Goal: Information Seeking & Learning: Learn about a topic

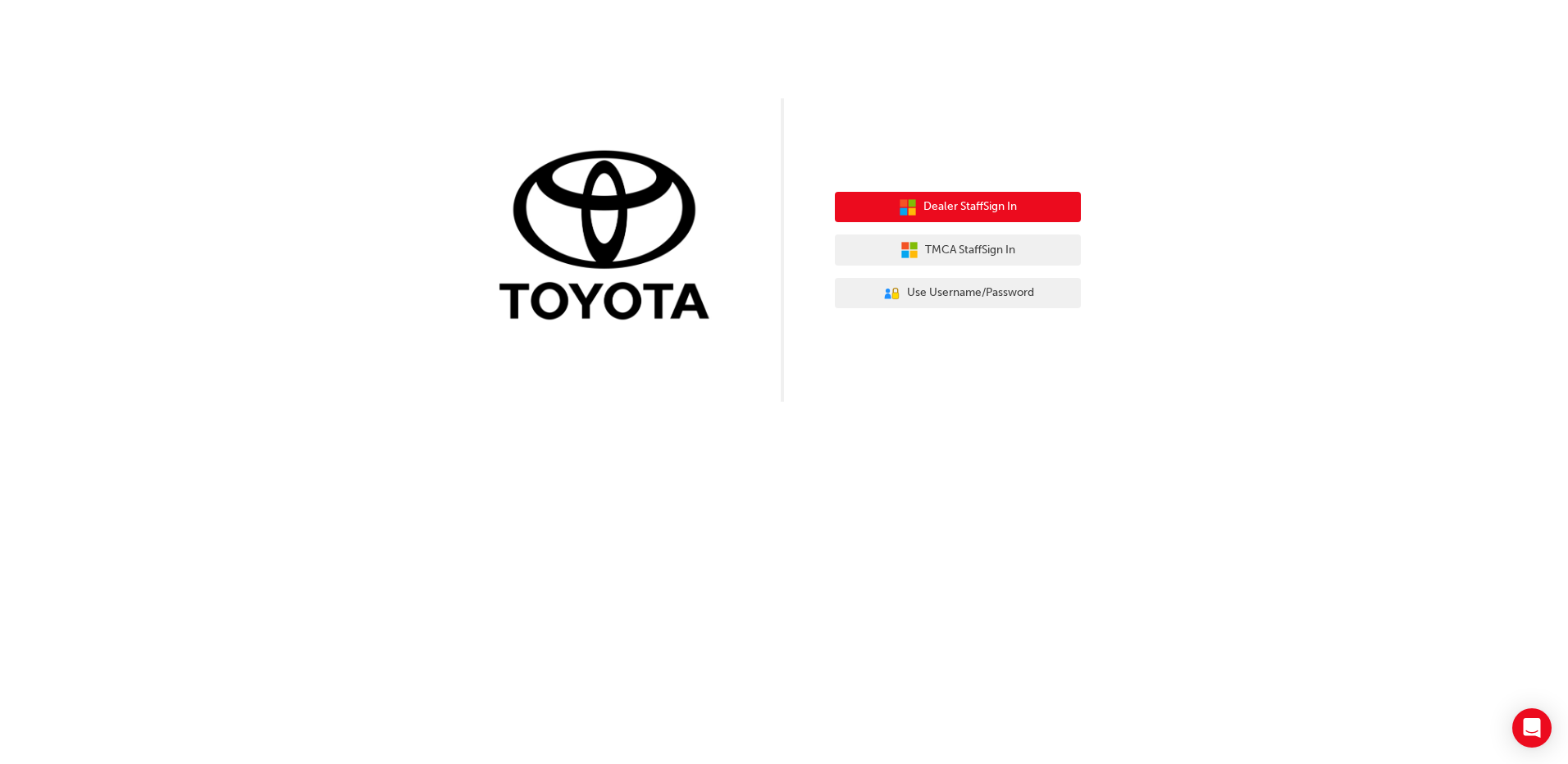
click at [948, 212] on span "Dealer Staff Sign In" at bounding box center [970, 207] width 94 height 18
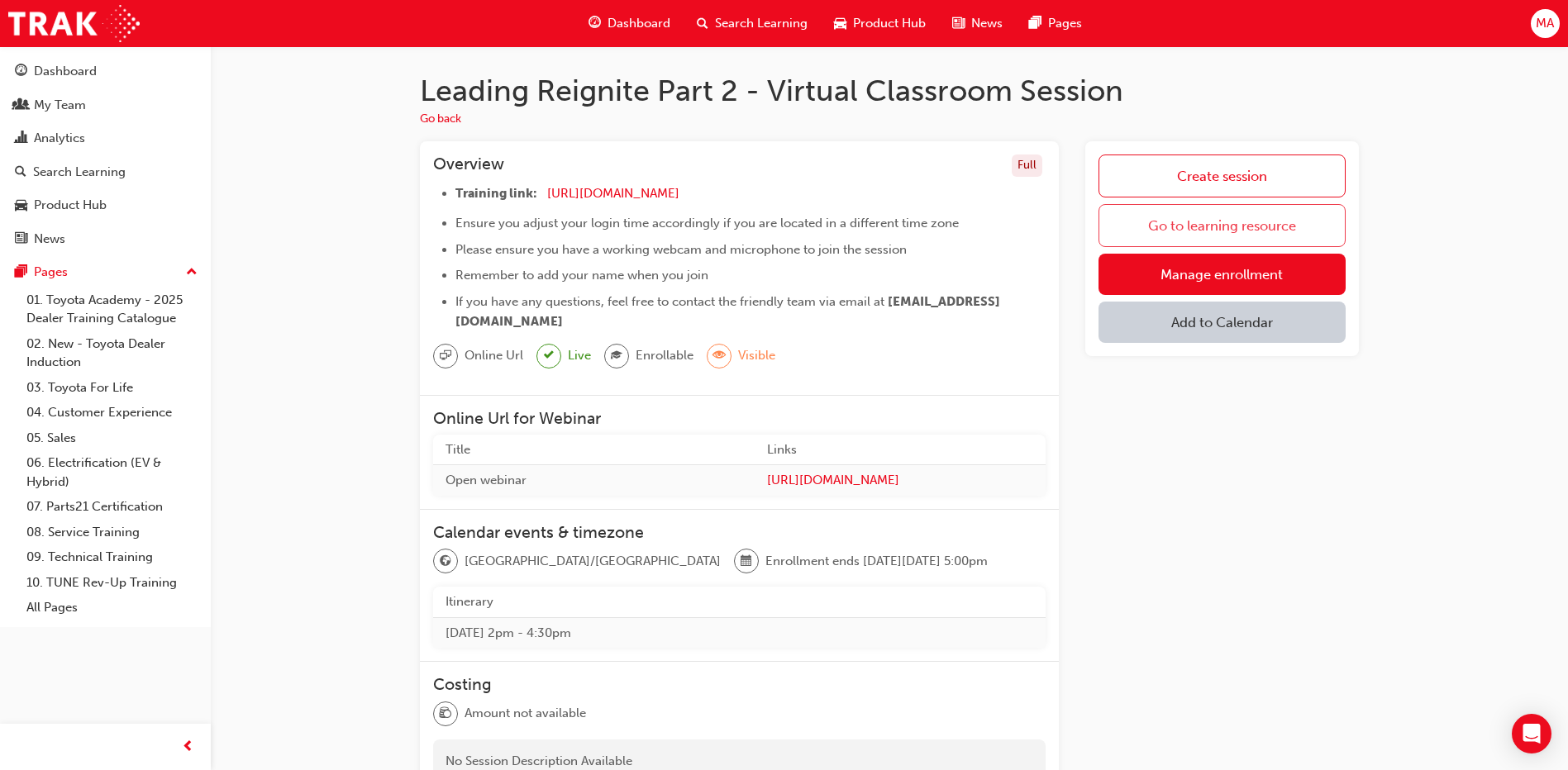
click at [1244, 223] on link "Go to learning resource" at bounding box center [1222, 225] width 247 height 43
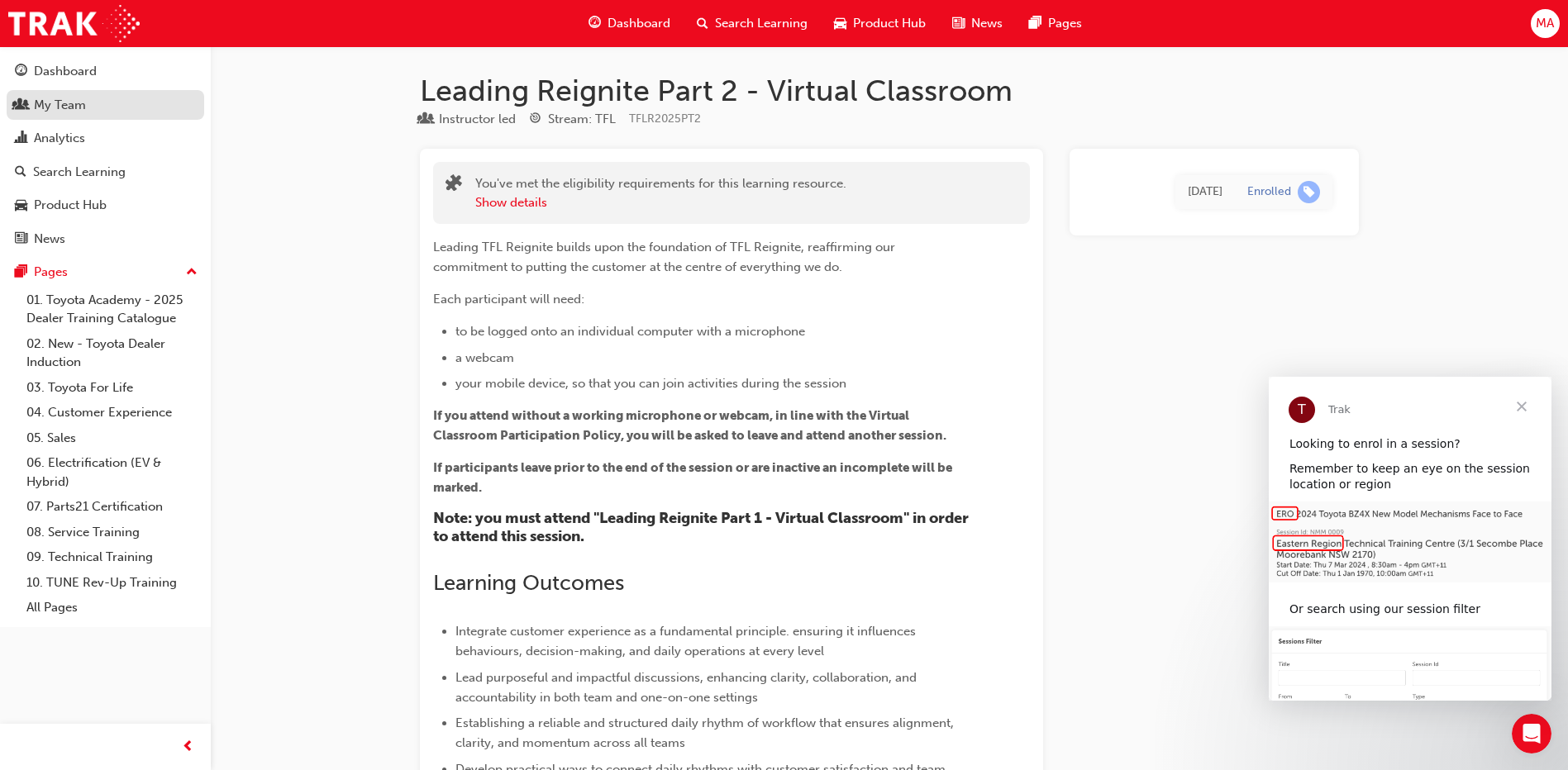
drag, startPoint x: 71, startPoint y: 79, endPoint x: 121, endPoint y: 116, distance: 62.2
click at [71, 79] on div "Dashboard" at bounding box center [66, 71] width 63 height 19
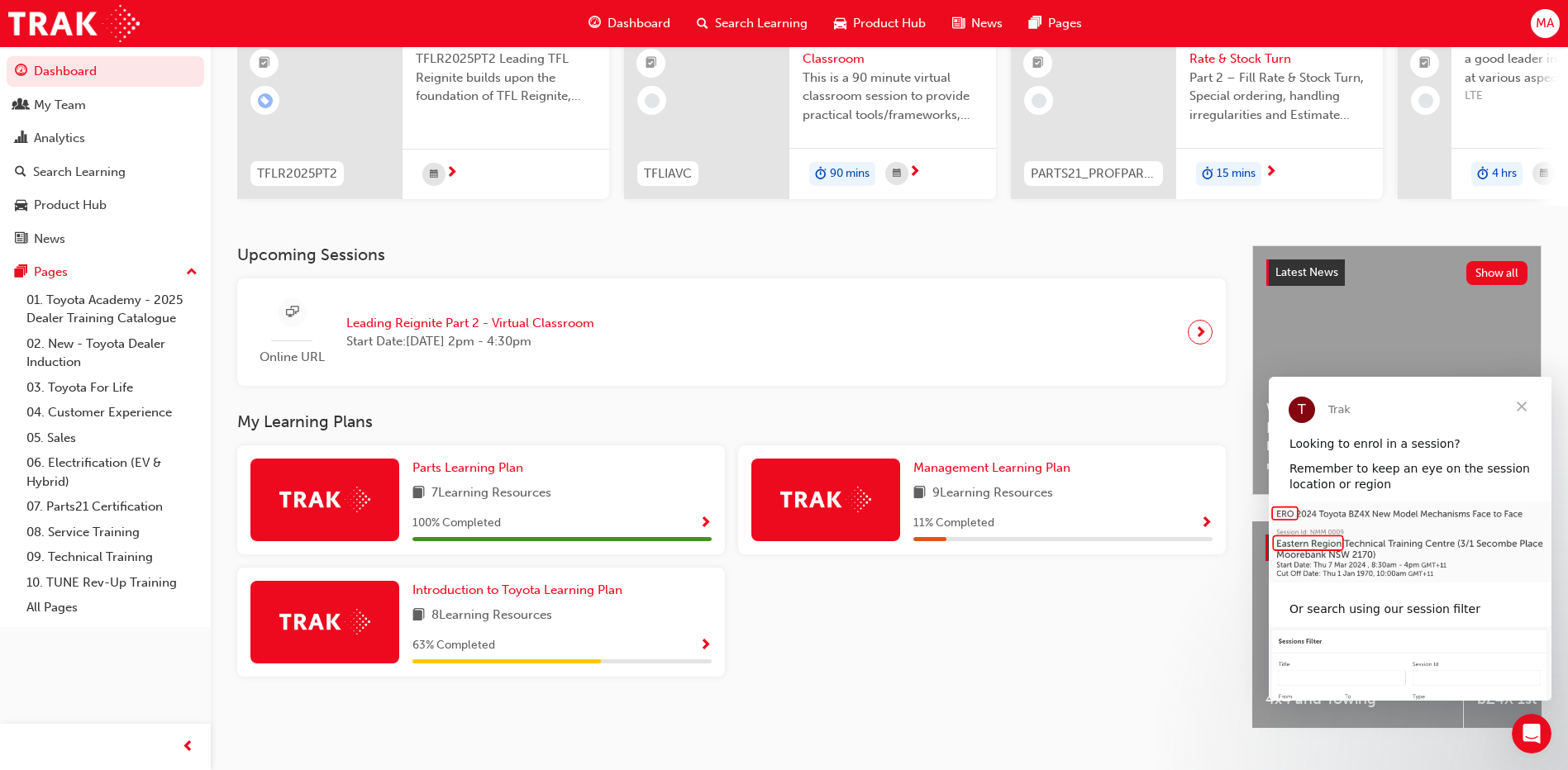
scroll to position [217, 0]
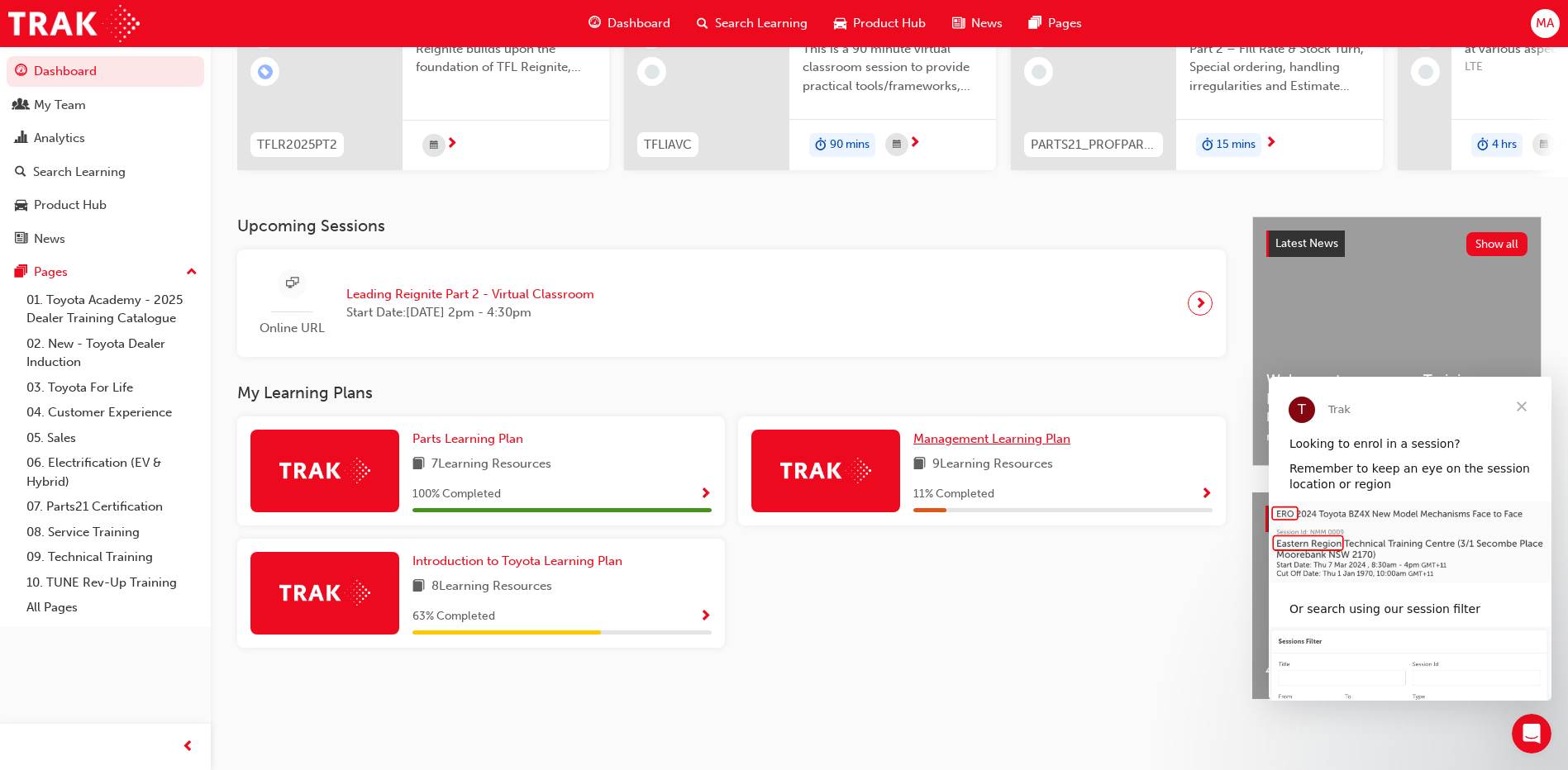
click at [965, 431] on span "Management Learning Plan" at bounding box center [991, 439] width 157 height 15
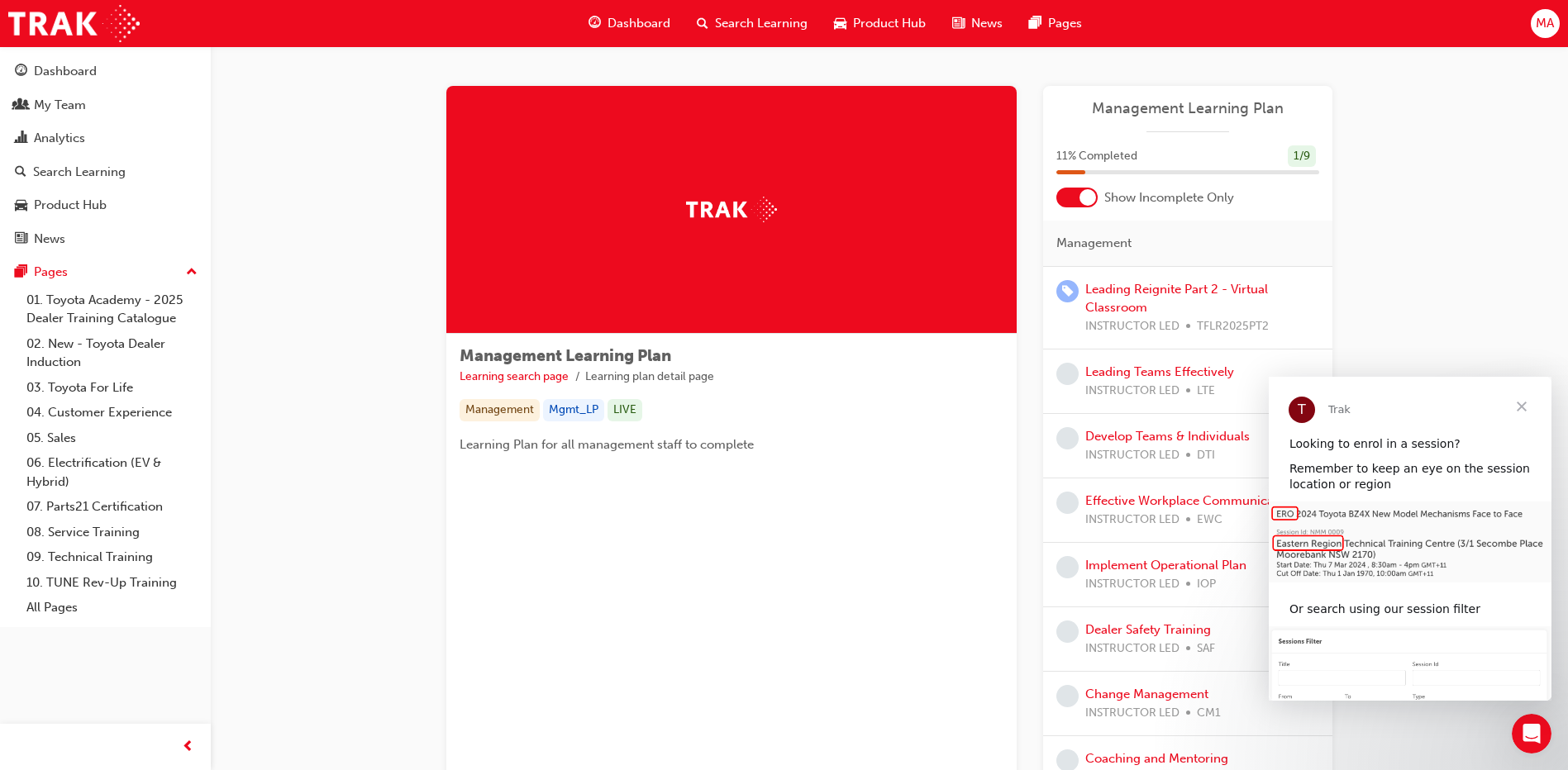
click at [1524, 405] on span "Close" at bounding box center [1522, 406] width 59 height 59
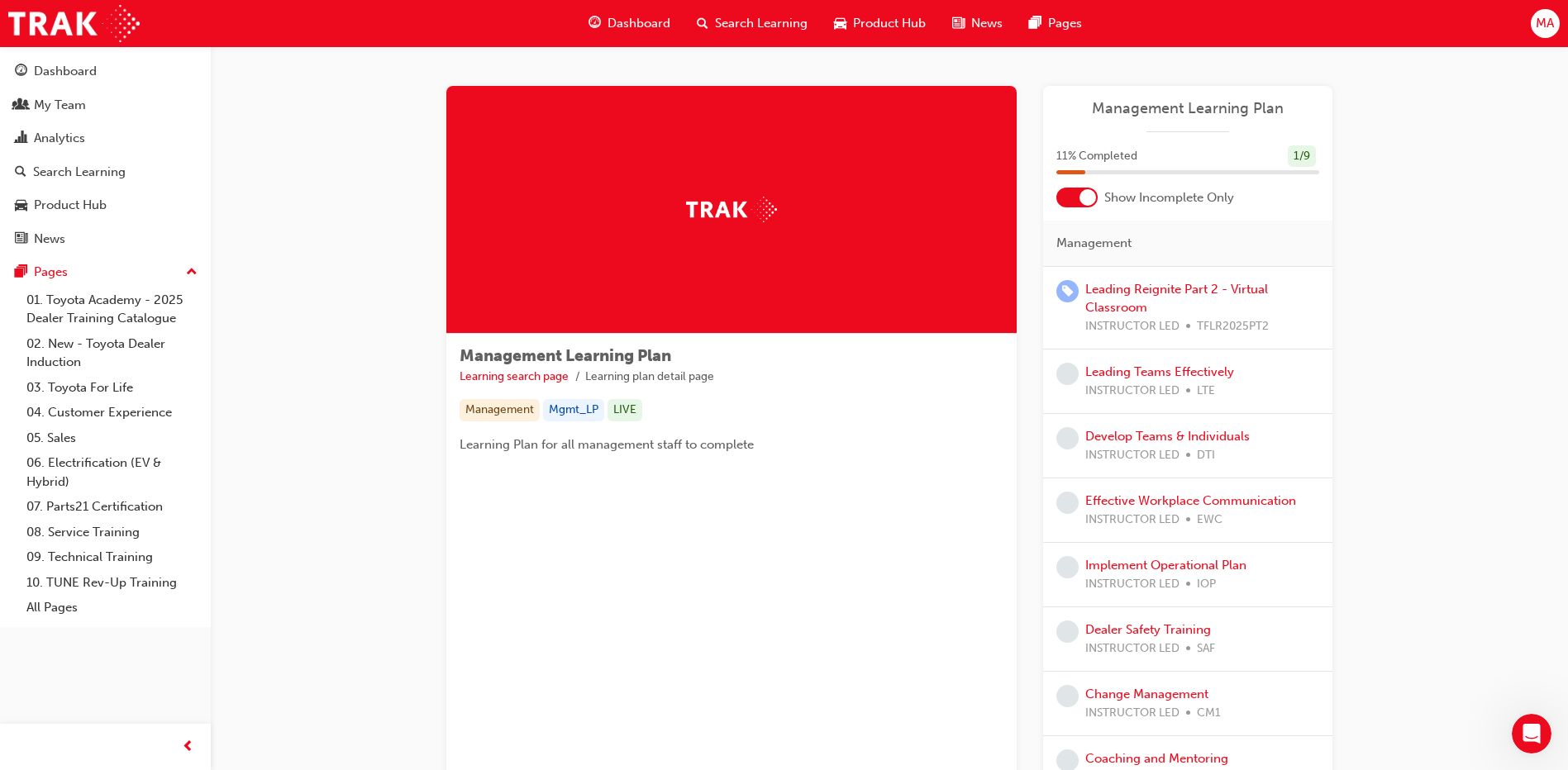
drag, startPoint x: 1084, startPoint y: 194, endPoint x: 1079, endPoint y: 206, distance: 13.0
click at [1084, 194] on div at bounding box center [1087, 198] width 17 height 17
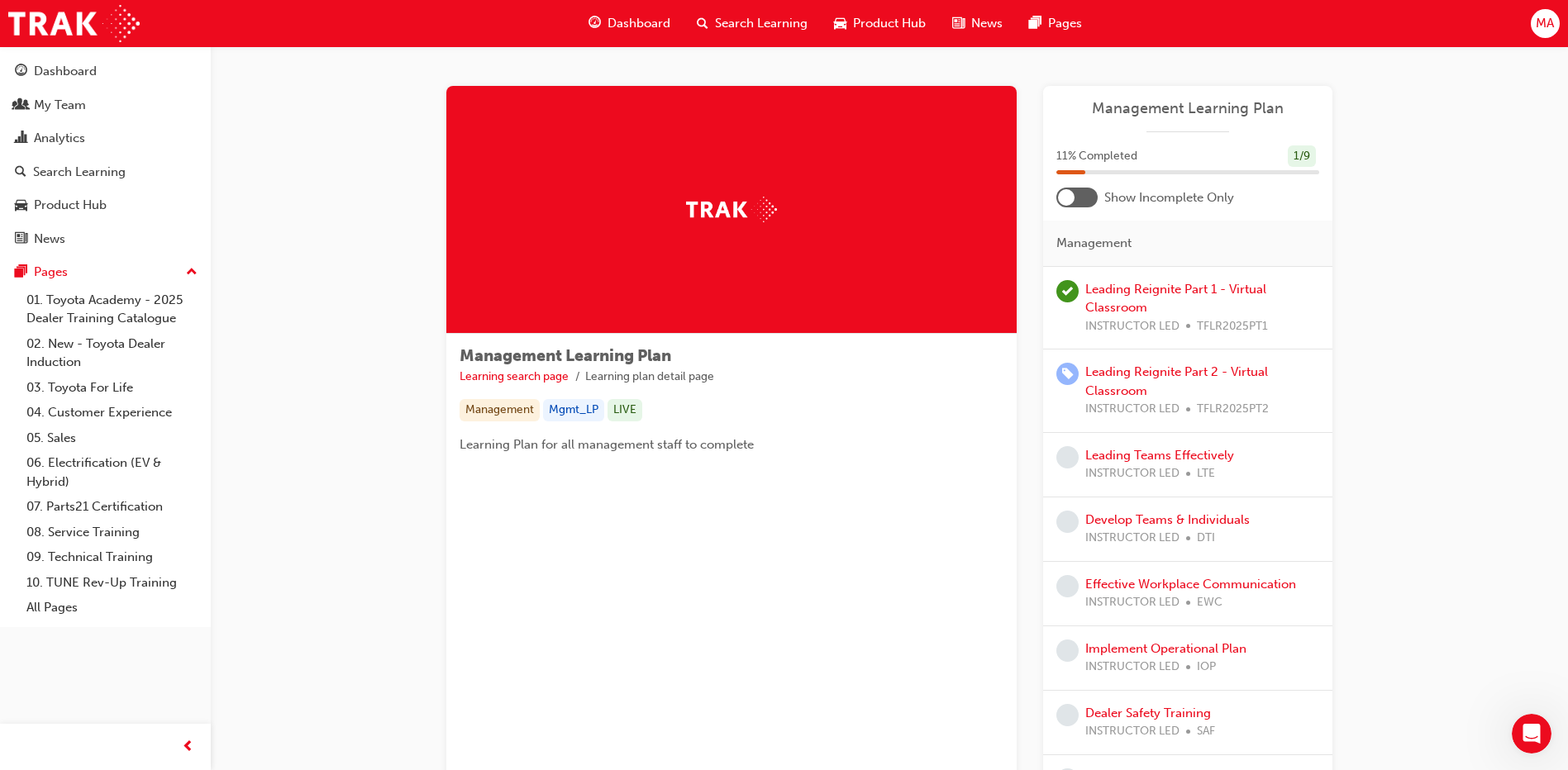
drag, startPoint x: 624, startPoint y: 27, endPoint x: 632, endPoint y: 46, distance: 20.6
click at [624, 27] on span "Dashboard" at bounding box center [639, 23] width 63 height 19
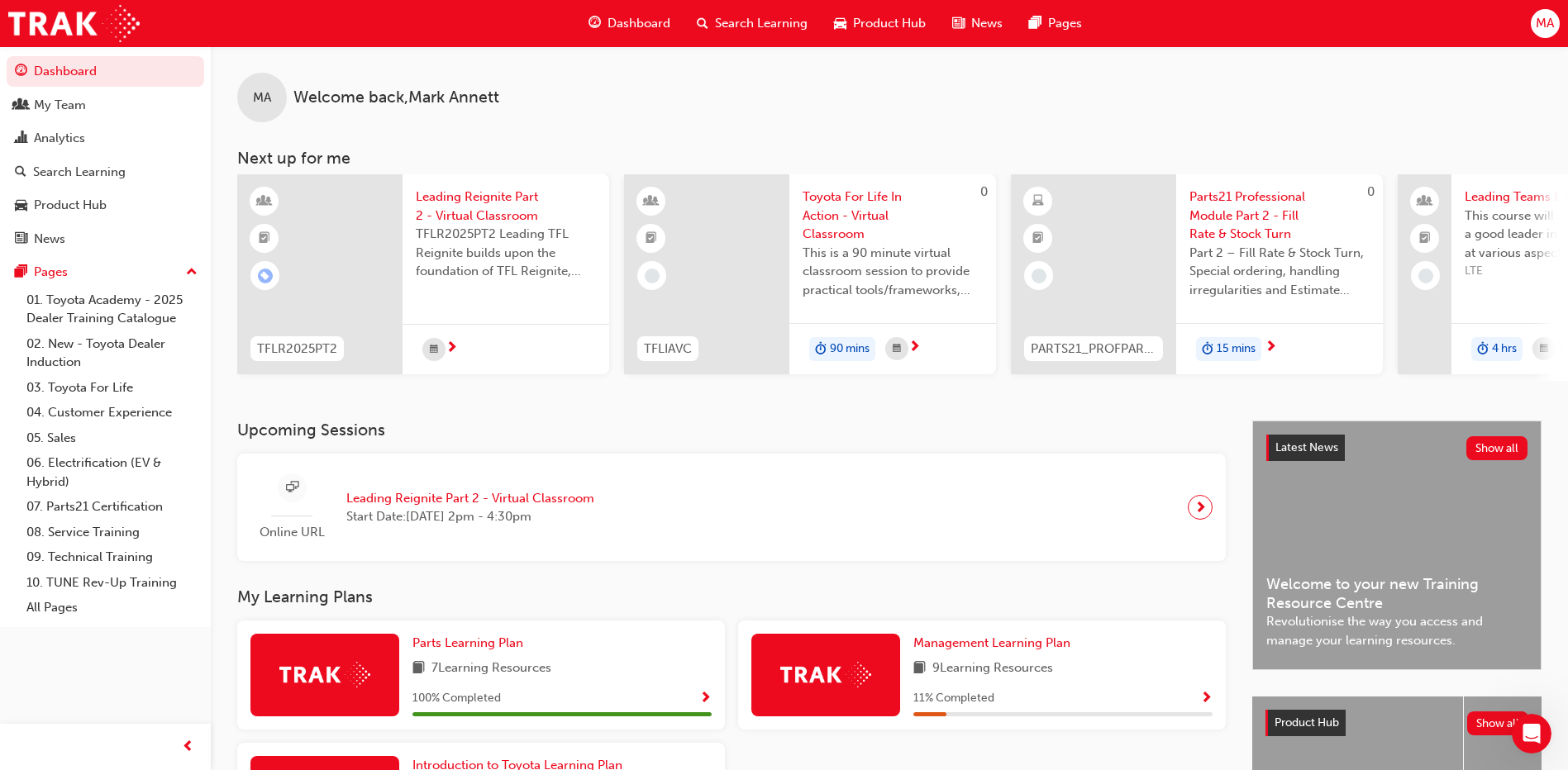
scroll to position [217, 0]
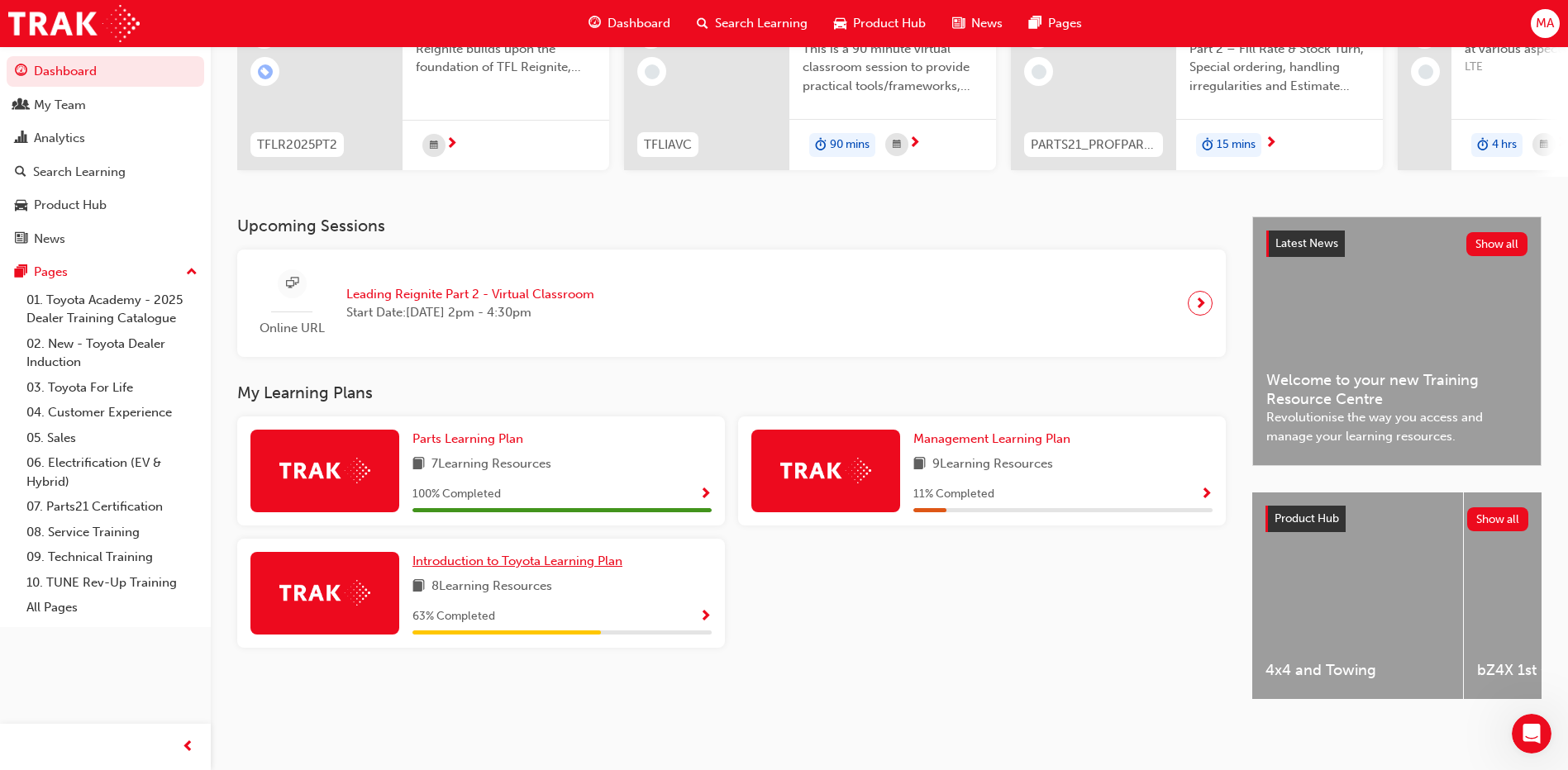
click at [479, 554] on span "Introduction to Toyota Learning Plan" at bounding box center [517, 561] width 210 height 15
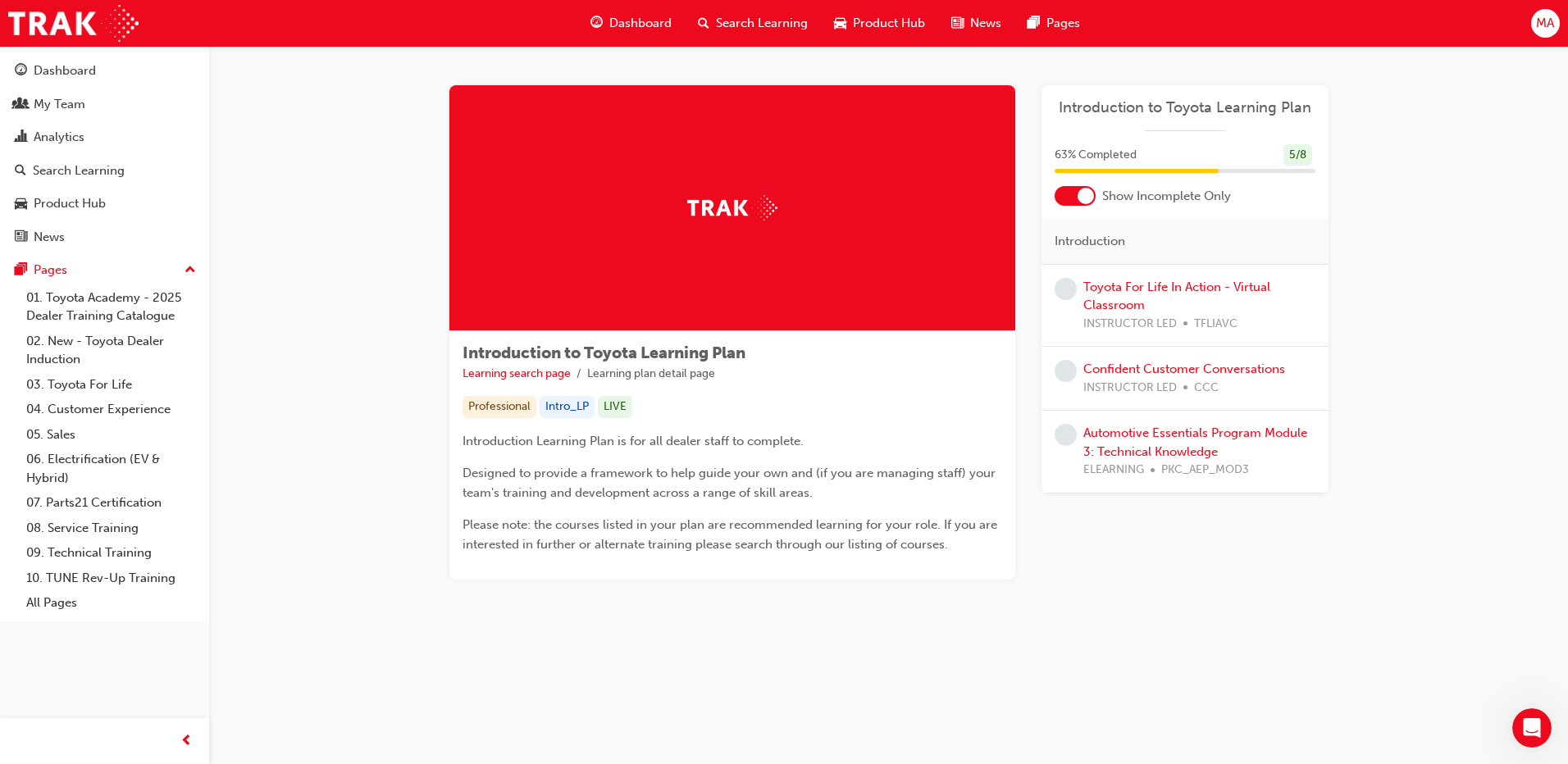
click at [1086, 191] on div at bounding box center [1086, 196] width 17 height 17
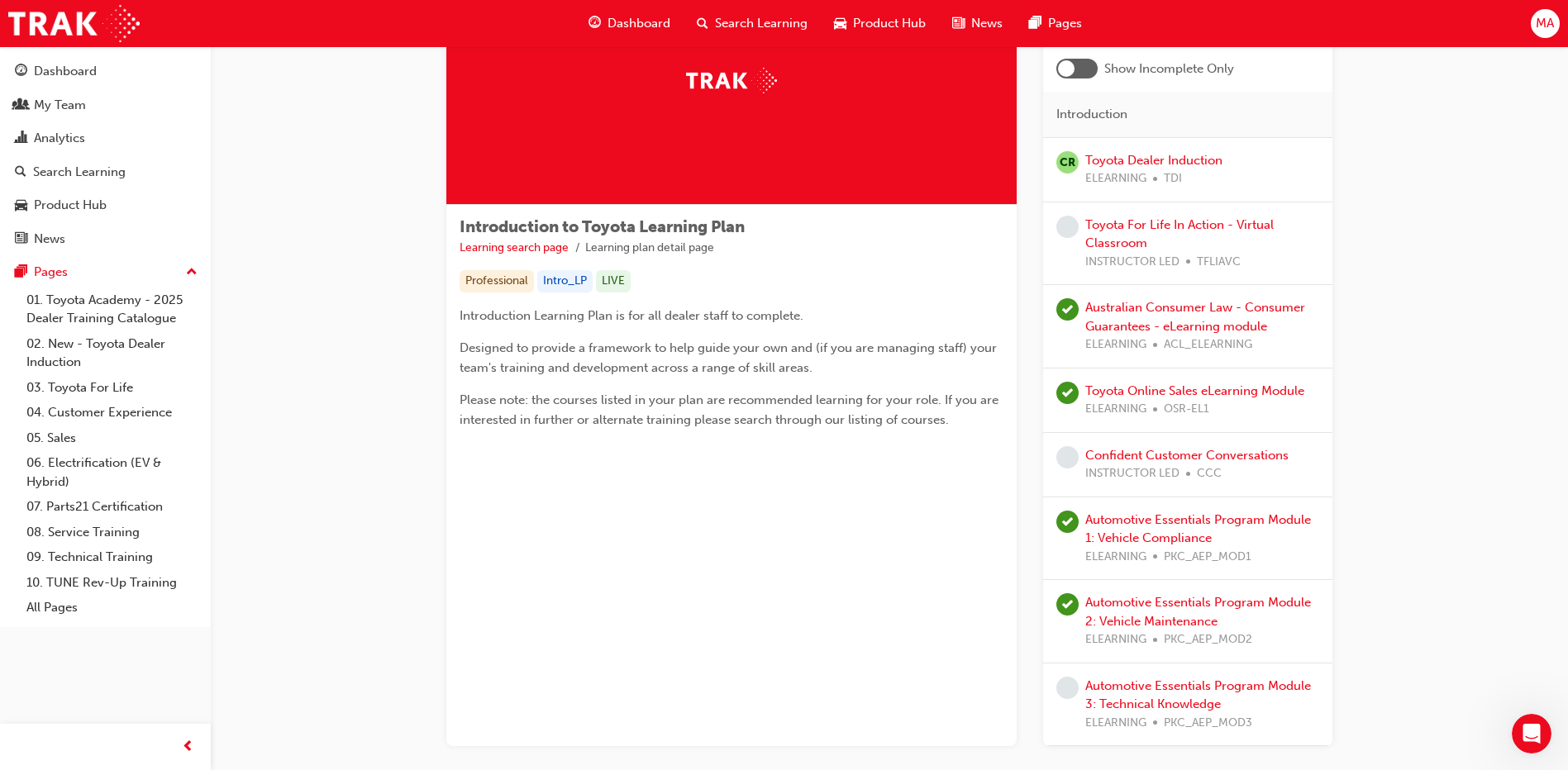
scroll to position [225, 0]
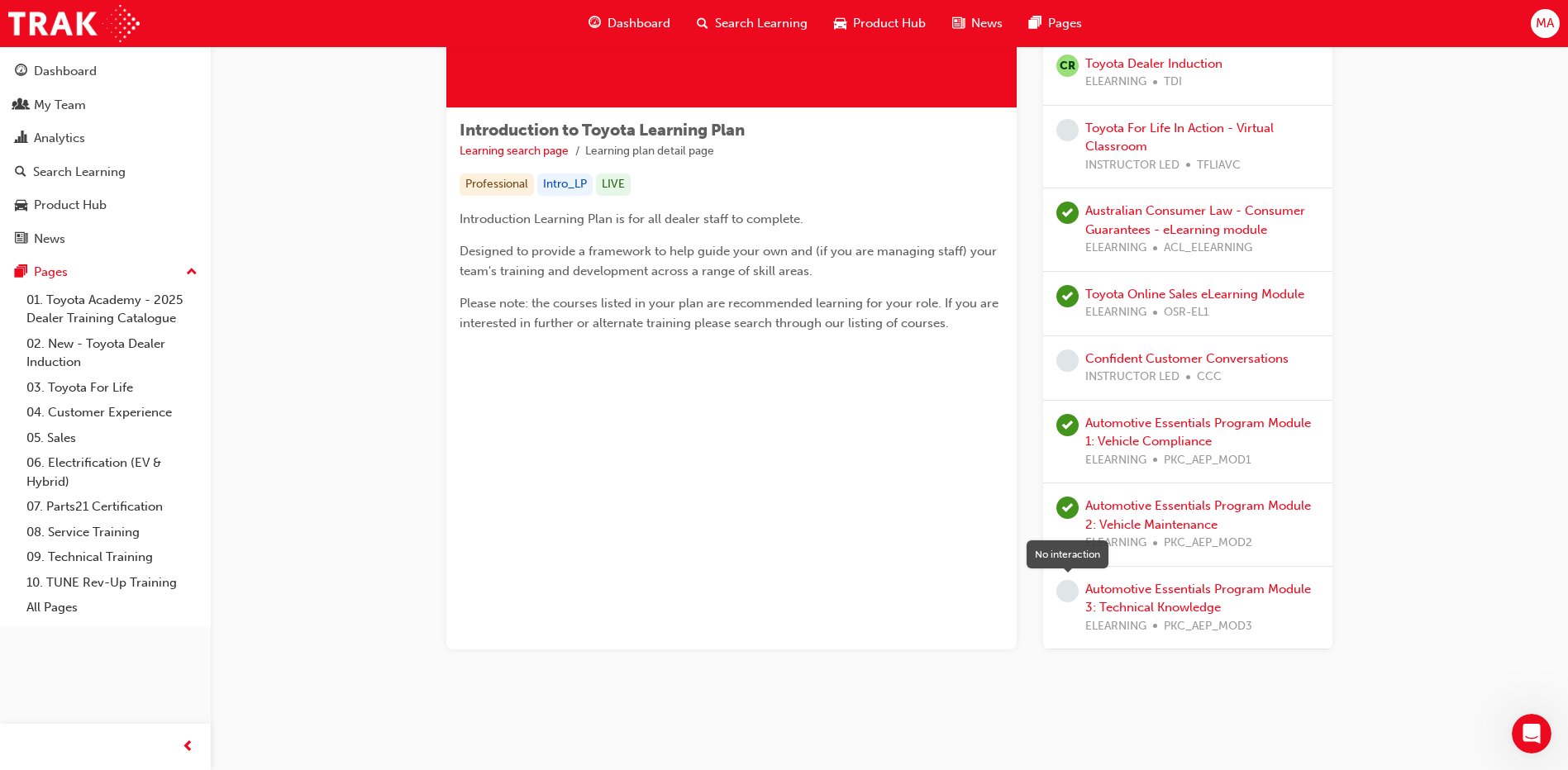
click at [1069, 591] on span "learningRecordVerb_NONE-icon" at bounding box center [1067, 591] width 22 height 22
click at [1110, 586] on link "Automotive Essentials Program Module 3: Technical Knowledge" at bounding box center [1198, 598] width 225 height 34
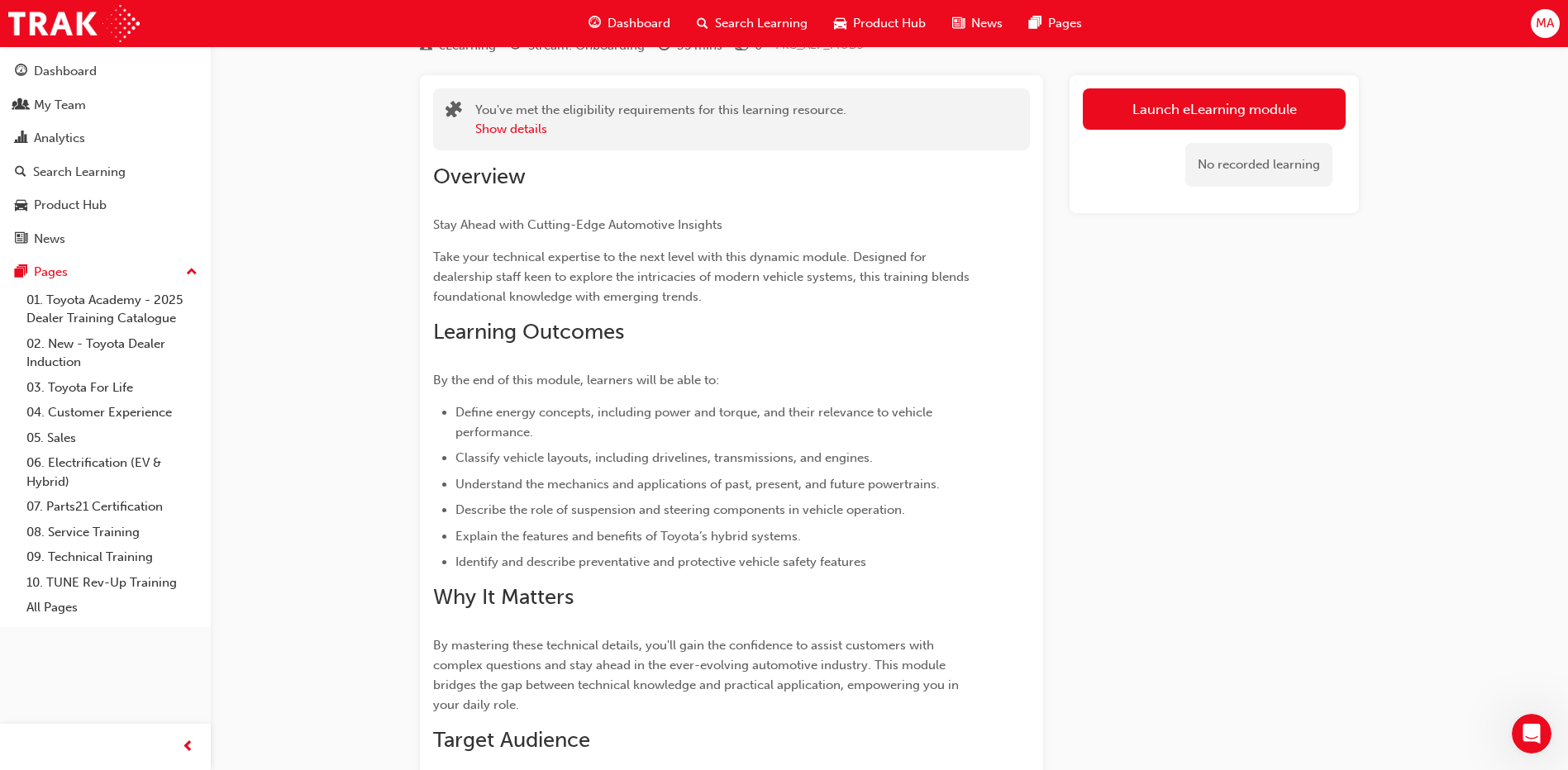
scroll to position [165, 0]
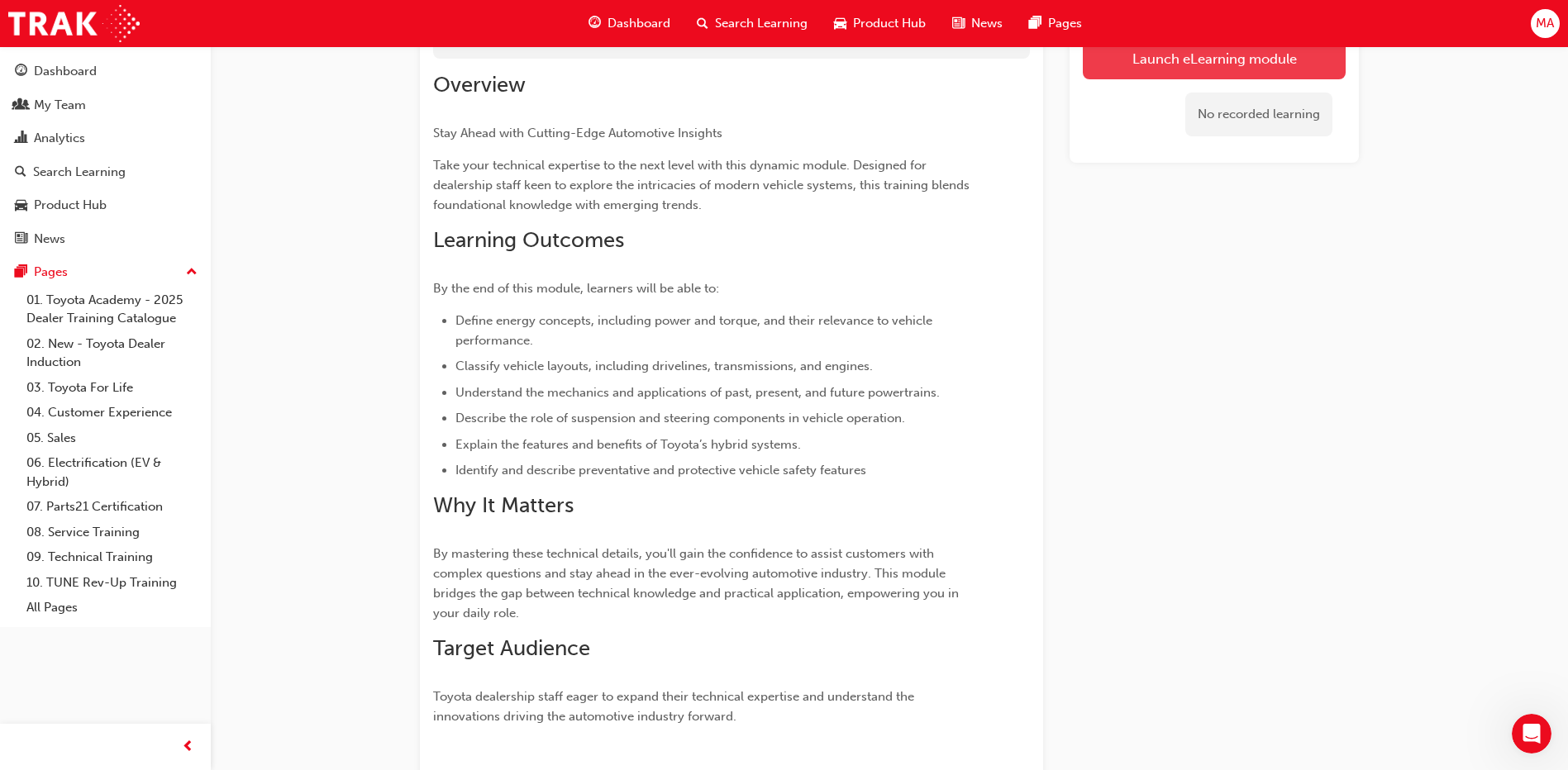
click at [1206, 71] on link "Launch eLearning module" at bounding box center [1214, 58] width 263 height 42
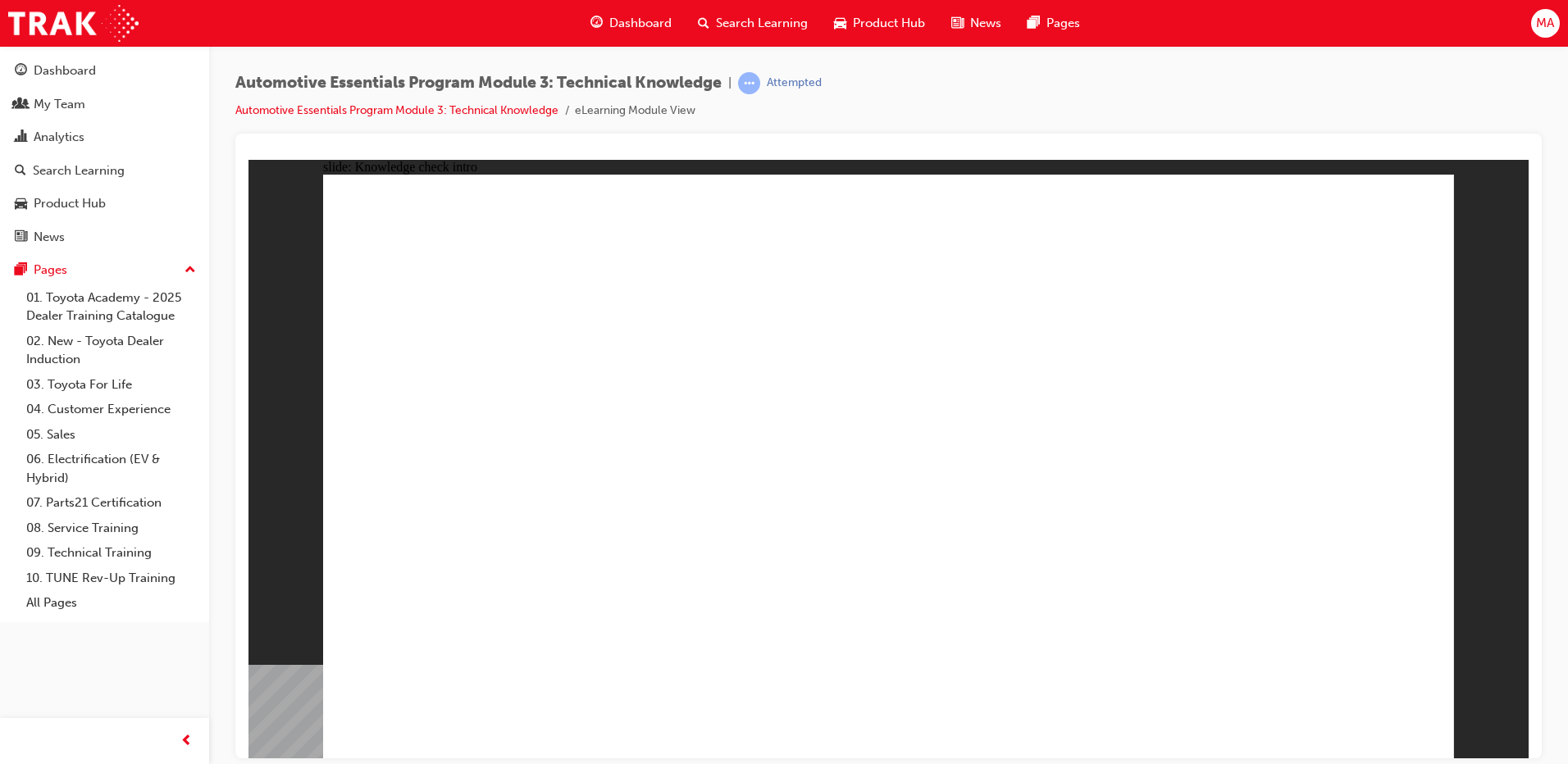
radio input "true"
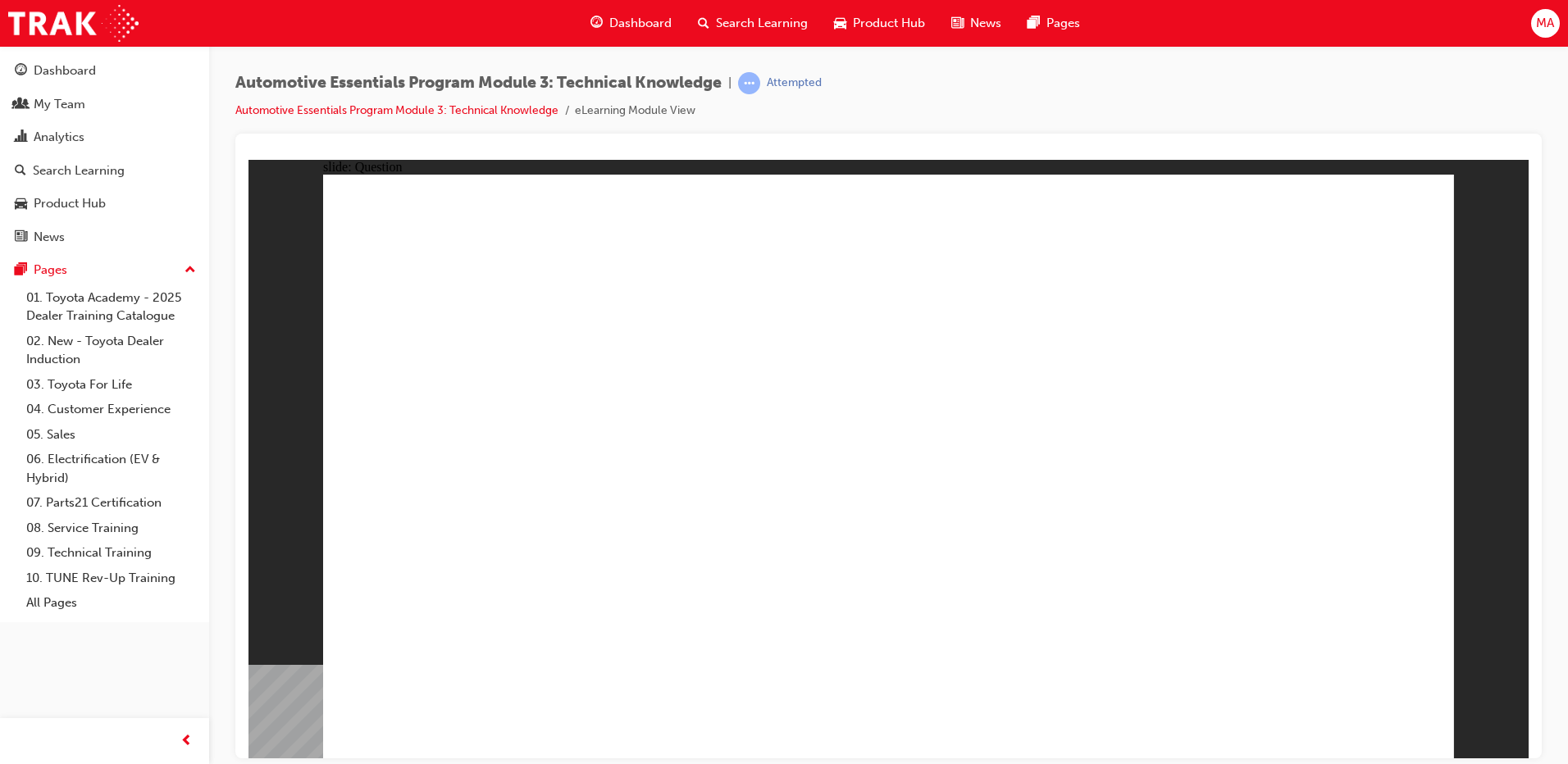
radio input "true"
